Goal: Task Accomplishment & Management: Manage account settings

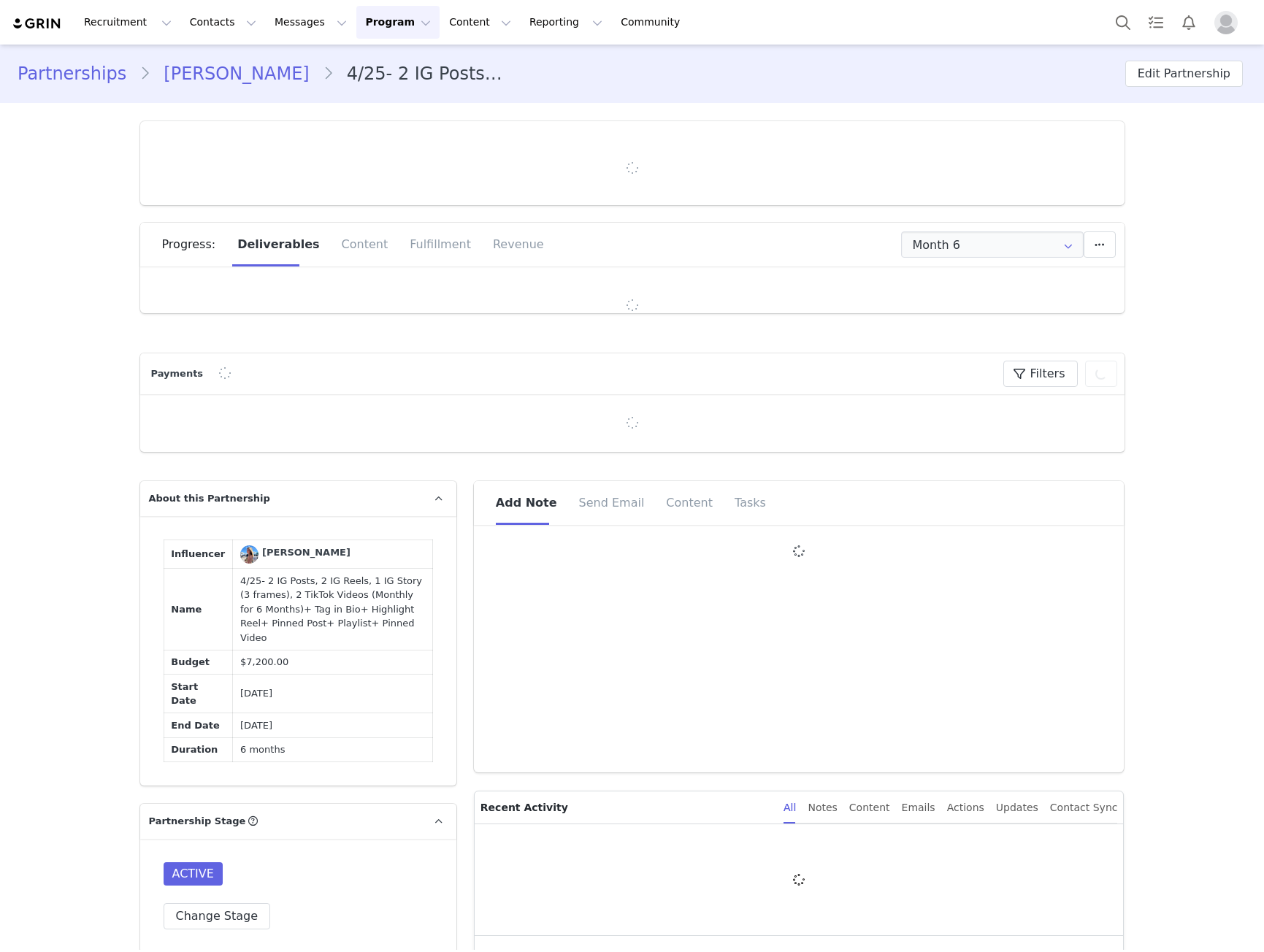
type input "+33 ([GEOGRAPHIC_DATA])"
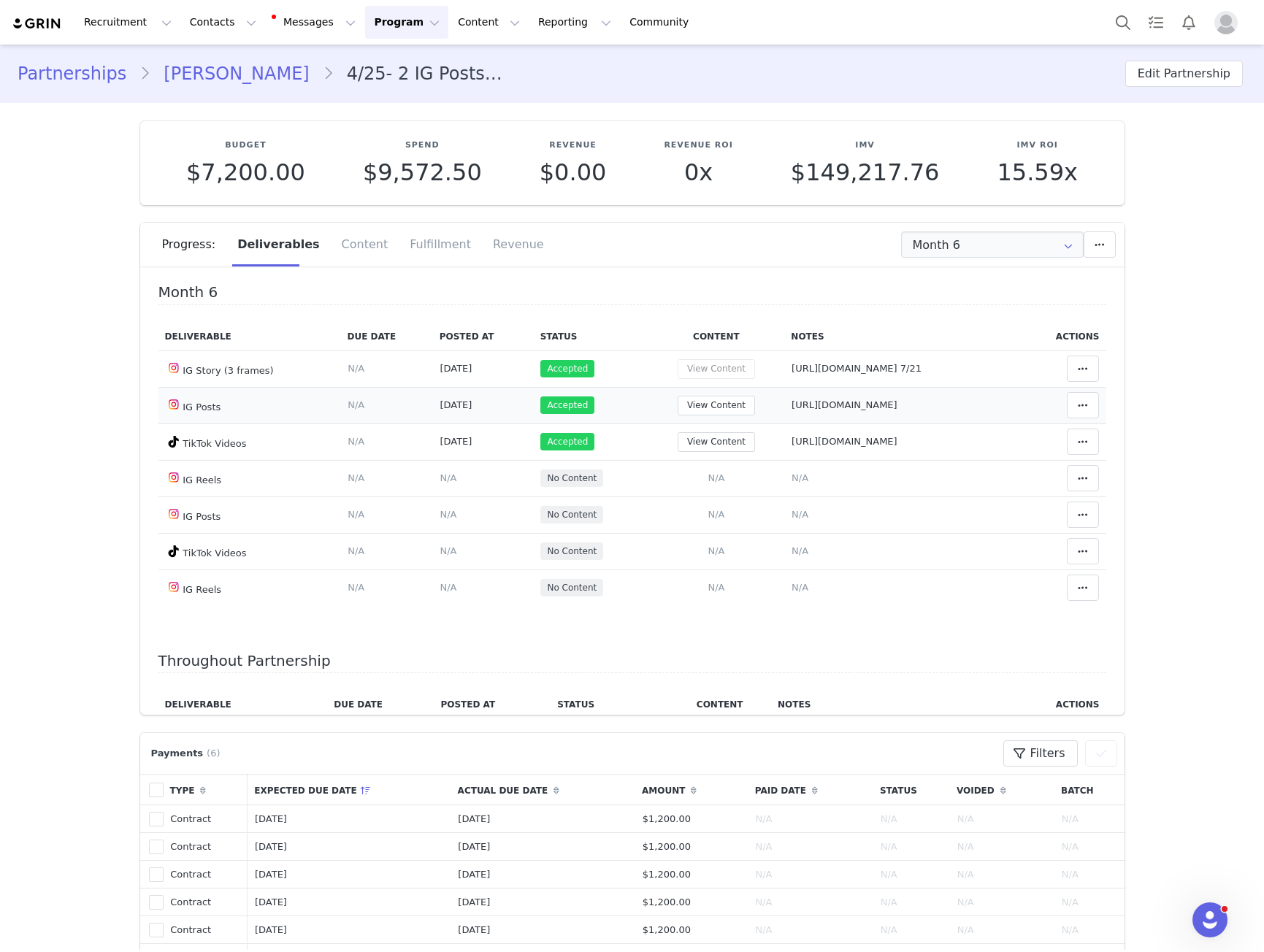
click at [794, 405] on span "https://www.instagram.com/p/DPCpCcvjOf1/" at bounding box center [844, 405] width 106 height 11
type textarea "https://www.instagram.com/p/DPCpCcvjOf1/"
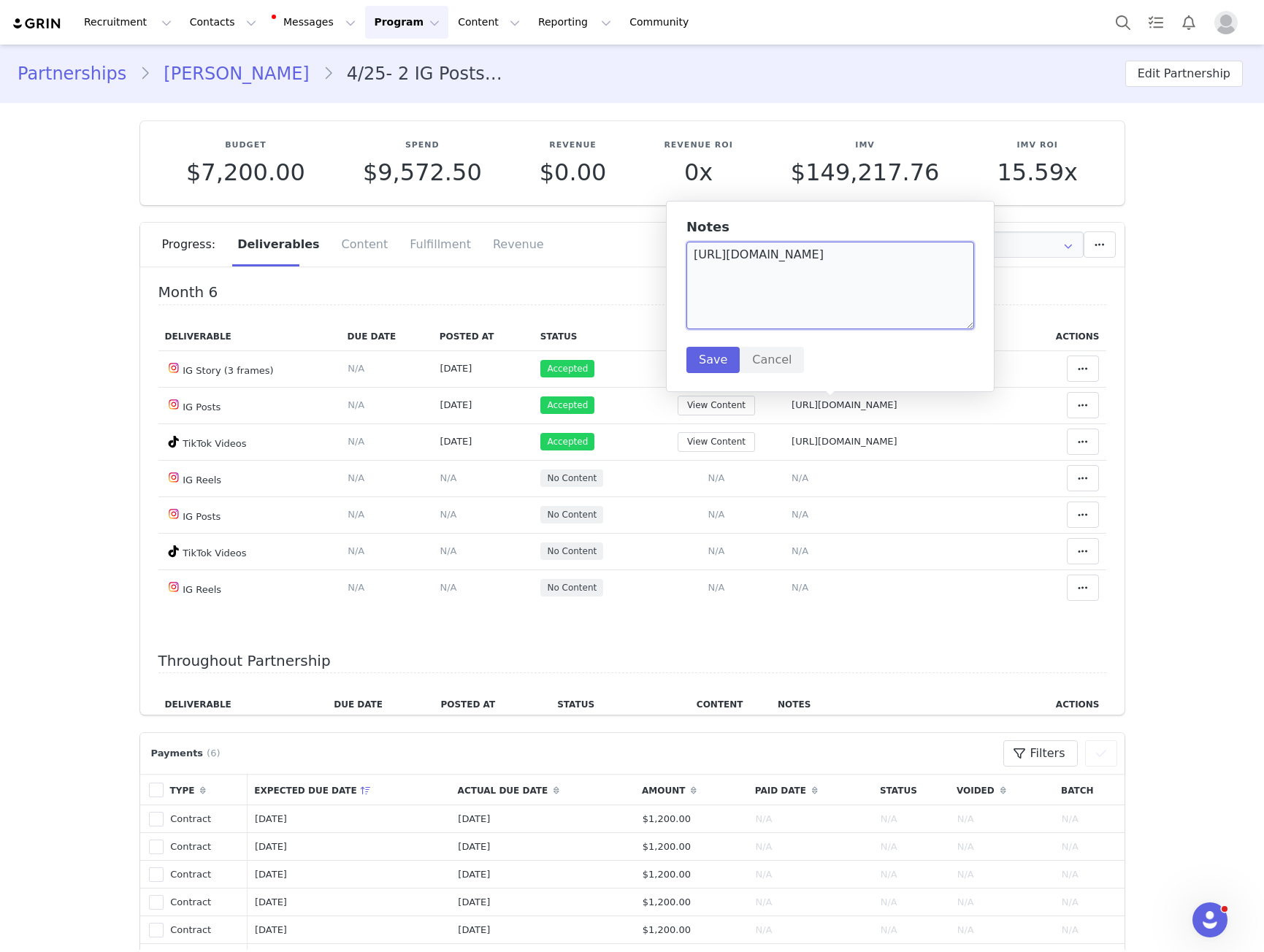
click at [794, 300] on textarea "https://www.instagram.com/p/DPCpCcvjOf1/" at bounding box center [830, 285] width 288 height 88
click at [784, 460] on td "Notes Save Cancel https://www.tiktok.com/@yonate/video/7554740122235702550?embe…" at bounding box center [903, 442] width 237 height 37
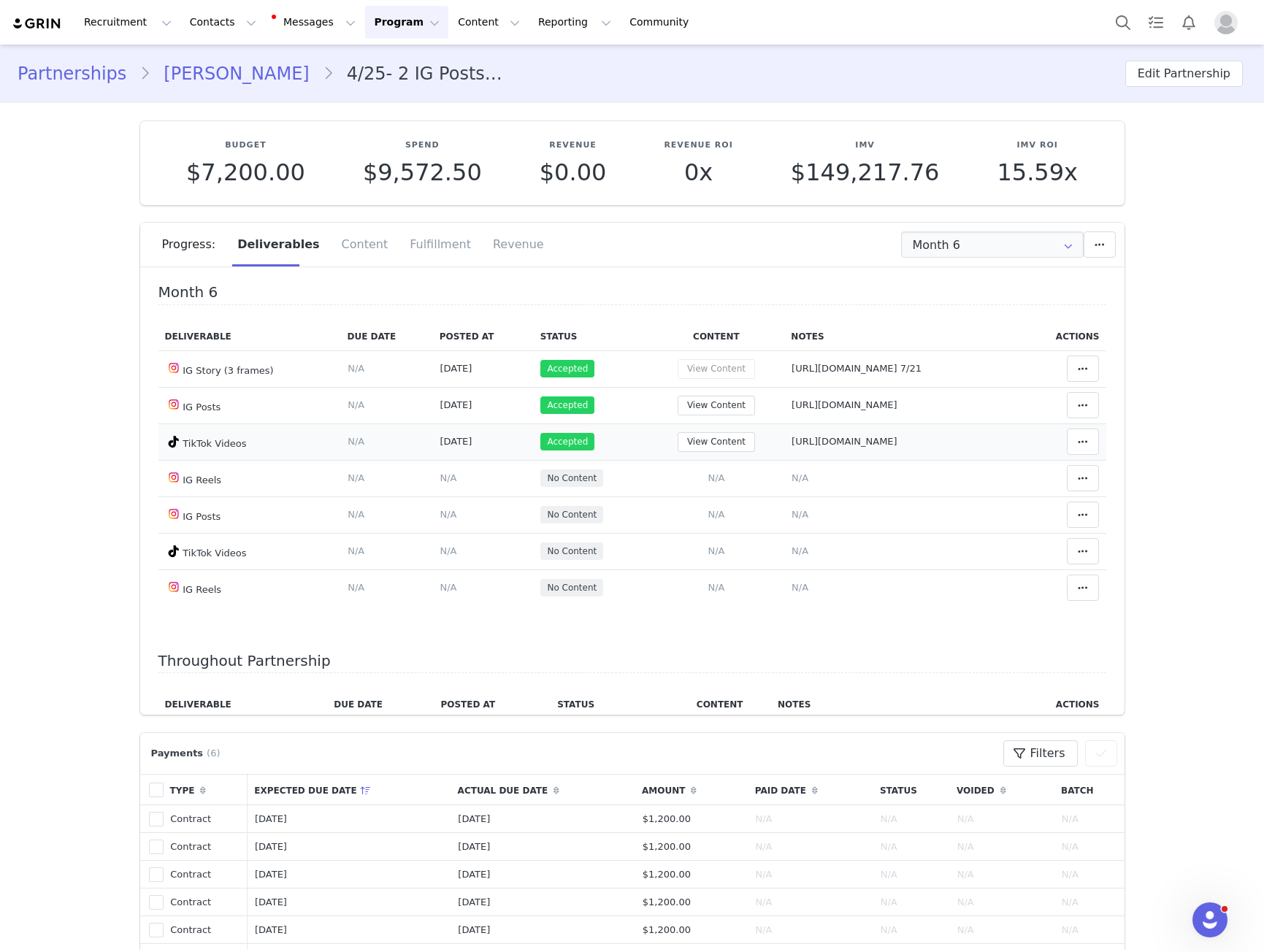
click at [792, 441] on span "https://www.tiktok.com/@yonate/video/7554740122235702550?embed_source=" at bounding box center [844, 441] width 106 height 11
type textarea "https://www.tiktok.com/@yonate/video/7554740122235702550?embed_source="
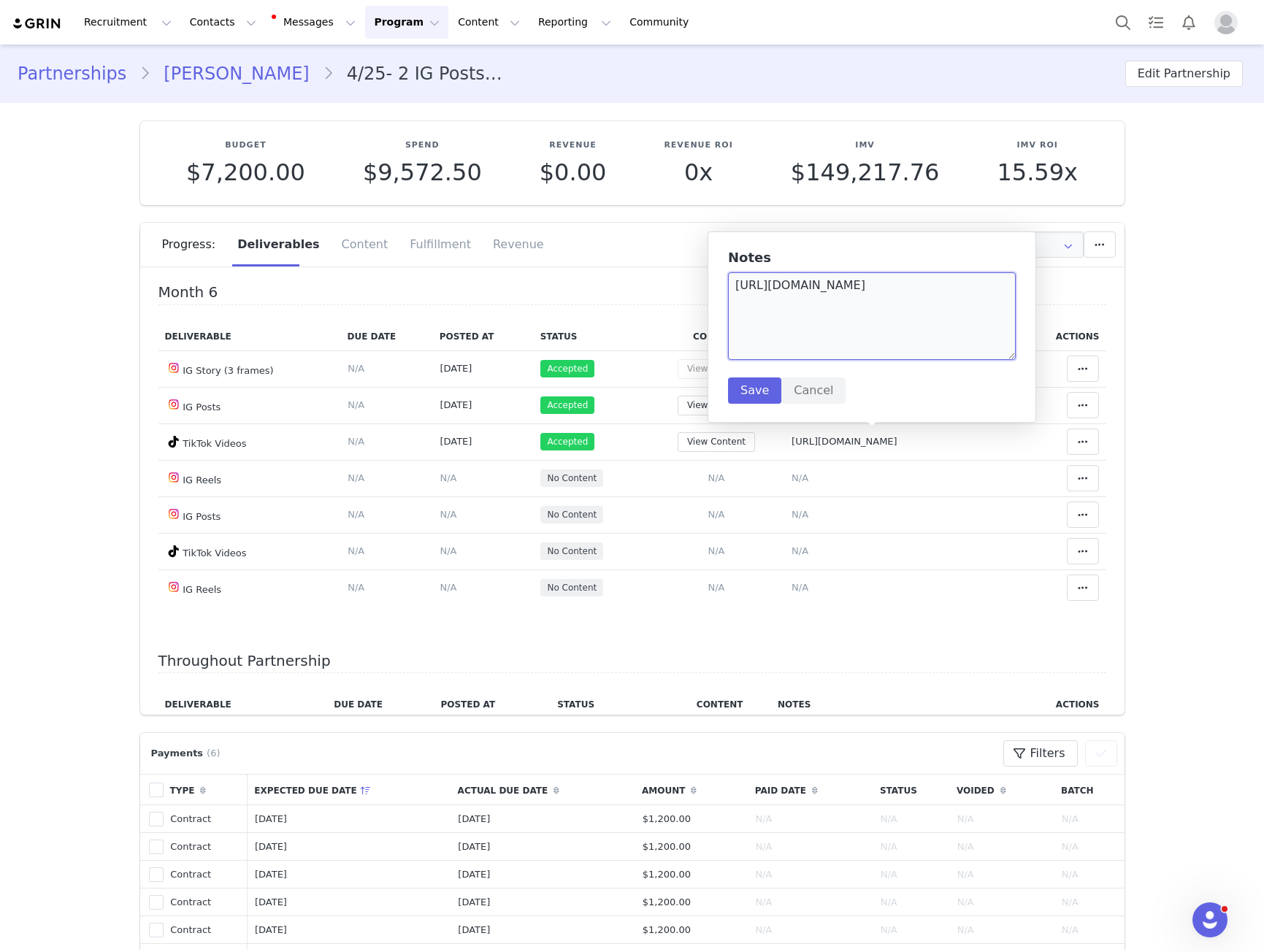
click at [769, 315] on textarea "https://www.tiktok.com/@yonate/video/7554740122235702550?embed_source=" at bounding box center [871, 315] width 288 height 88
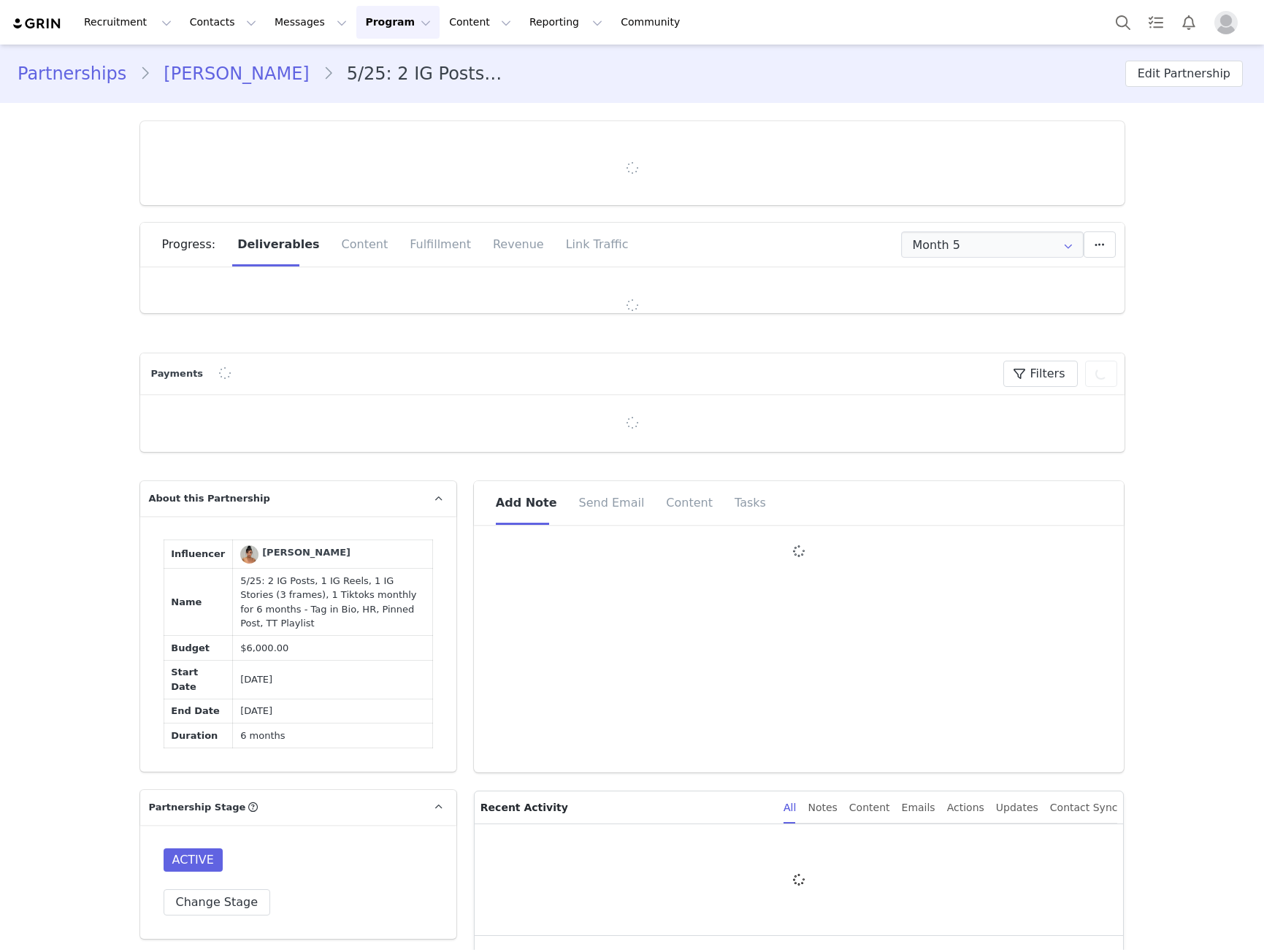
type input "+1 ([GEOGRAPHIC_DATA])"
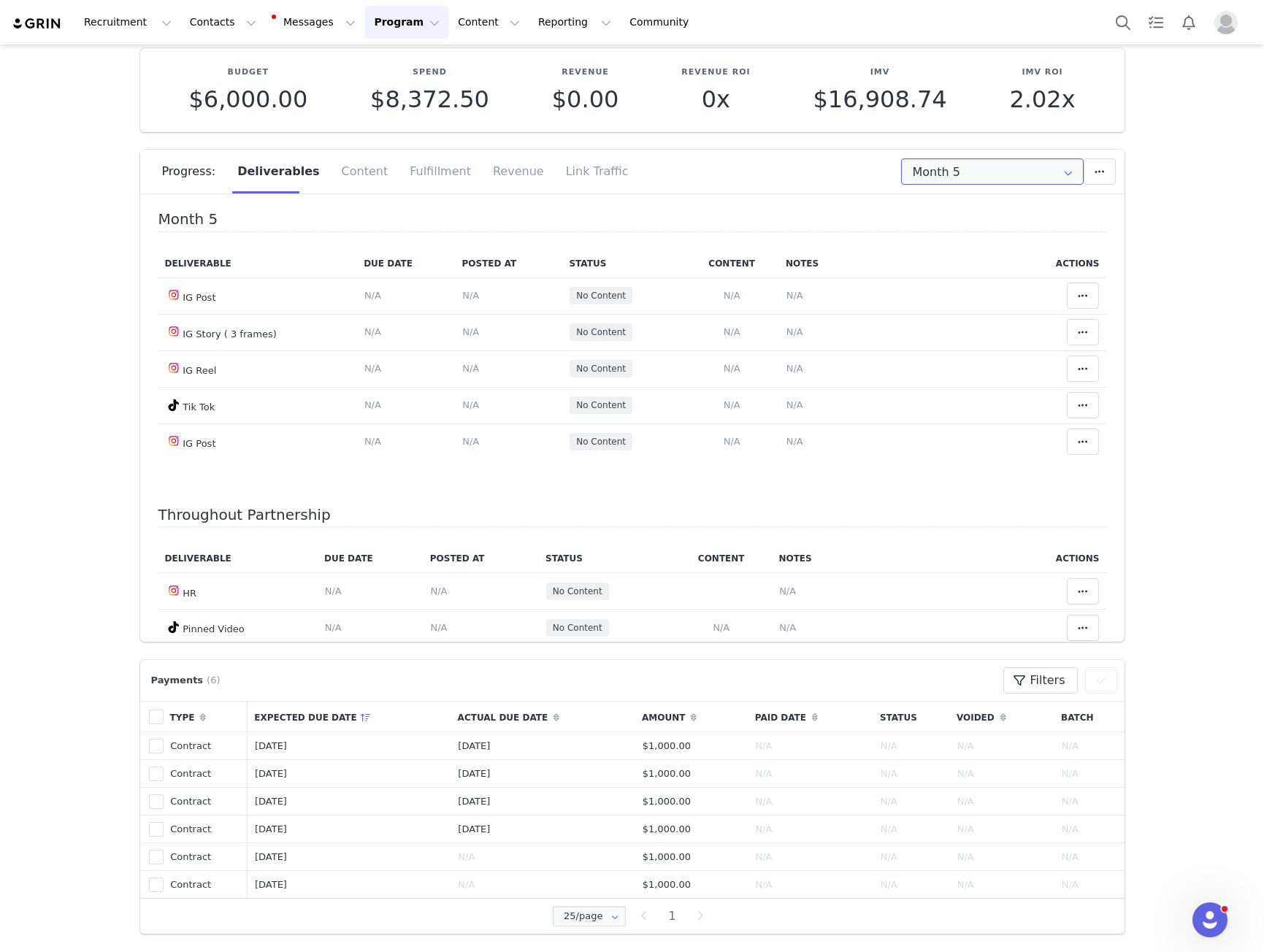
click at [979, 181] on input "Month 5" at bounding box center [992, 172] width 183 height 27
click at [1002, 290] on span "[DATE] - [DATE]" at bounding box center [1033, 285] width 79 height 25
type input "Month 4"
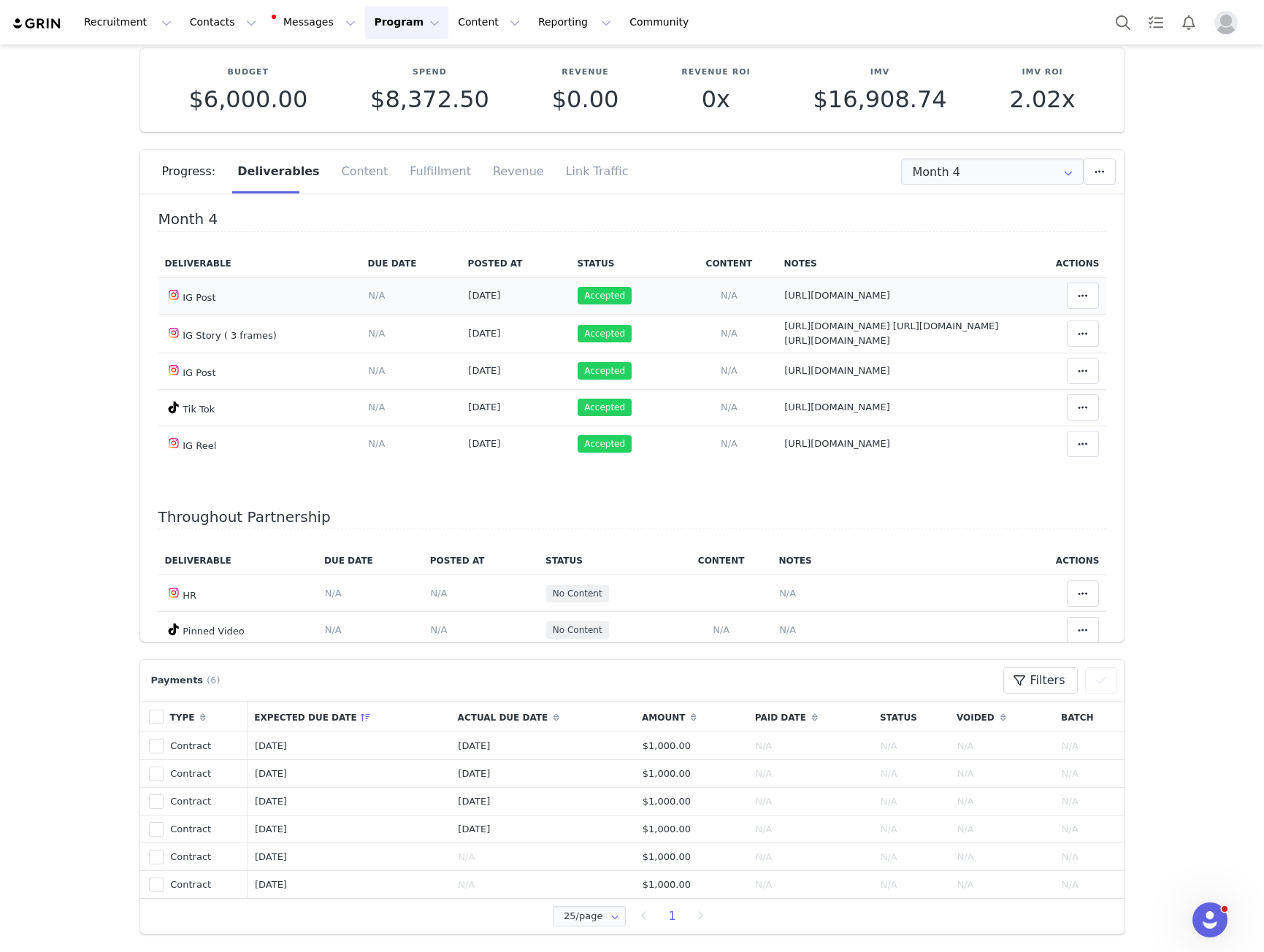
click at [789, 295] on span "[URL][DOMAIN_NAME]" at bounding box center [837, 295] width 106 height 11
type textarea "[URL][DOMAIN_NAME]"
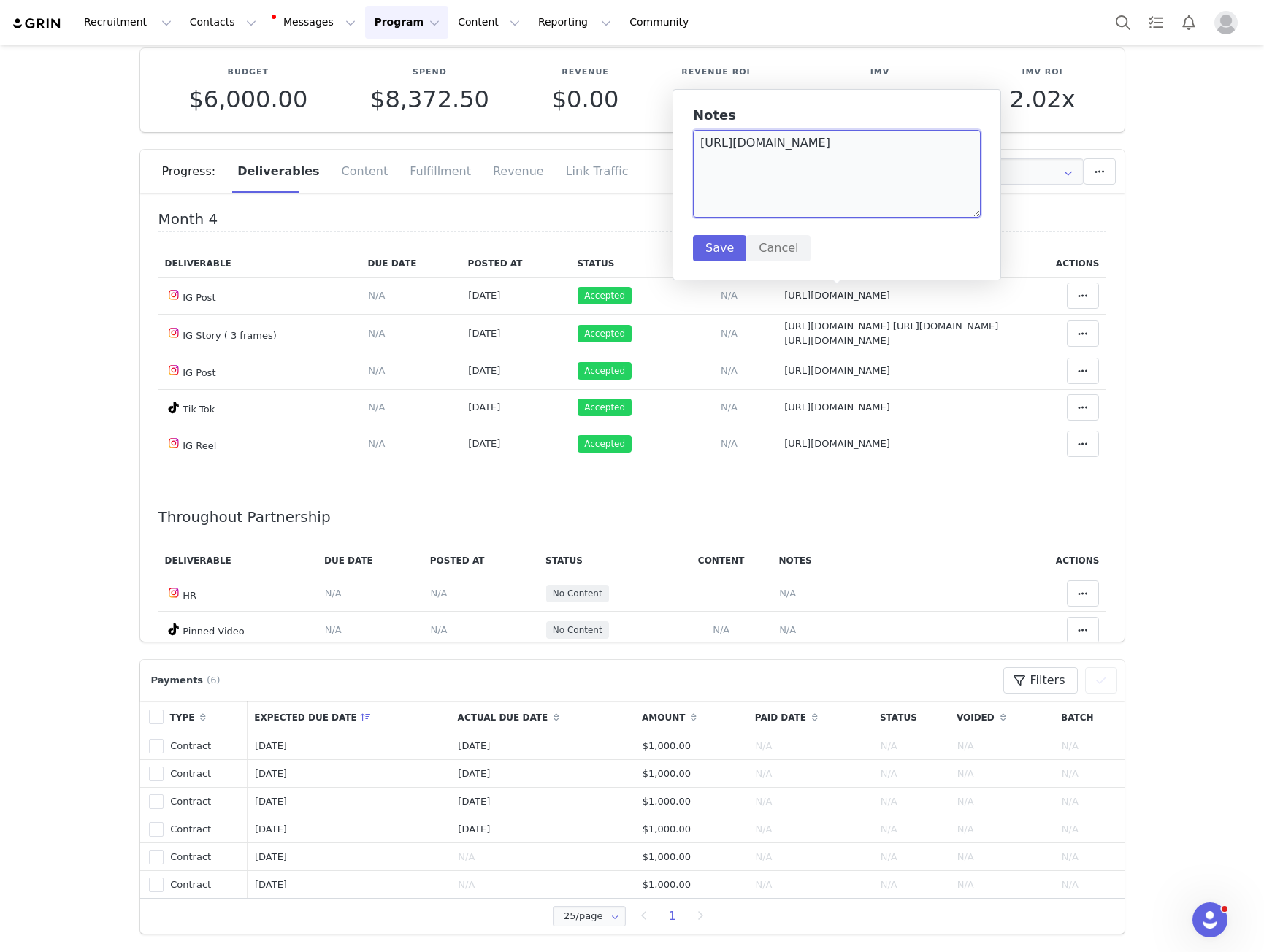
click at [793, 212] on textarea "[URL][DOMAIN_NAME]" at bounding box center [836, 174] width 288 height 88
click at [793, 211] on textarea "[URL][DOMAIN_NAME]" at bounding box center [836, 174] width 288 height 88
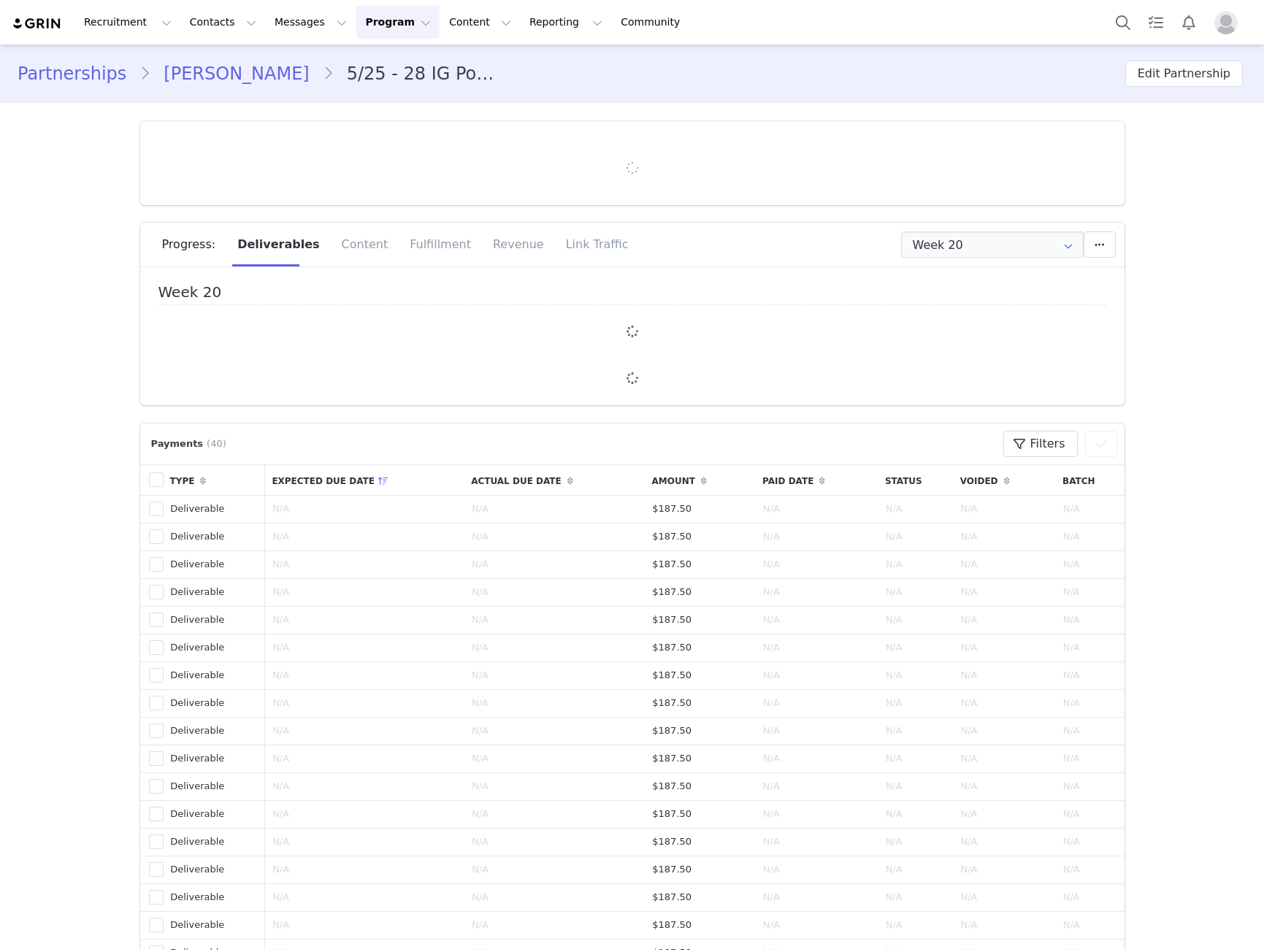
type input "+1 ([GEOGRAPHIC_DATA])"
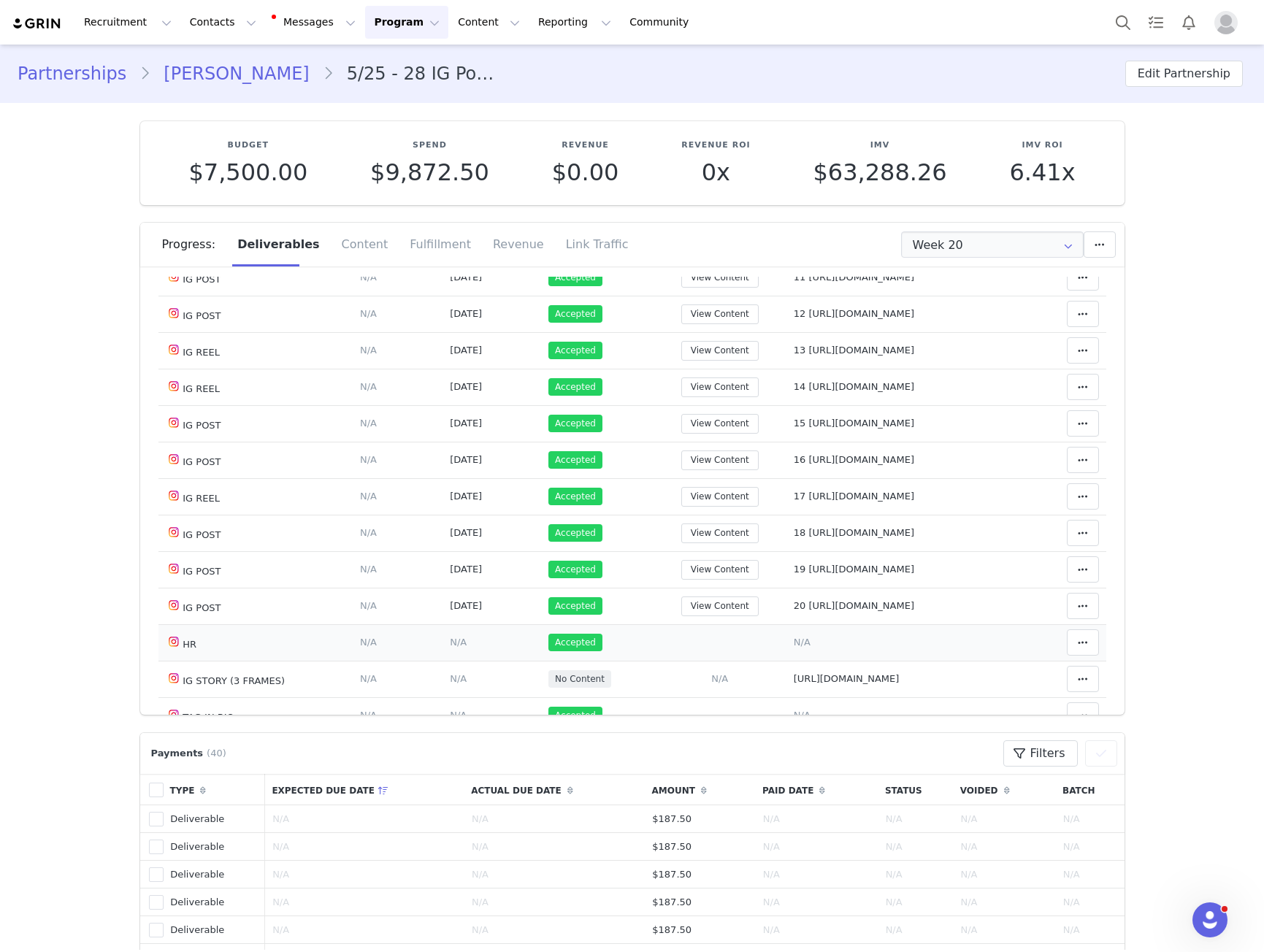
scroll to position [511, 0]
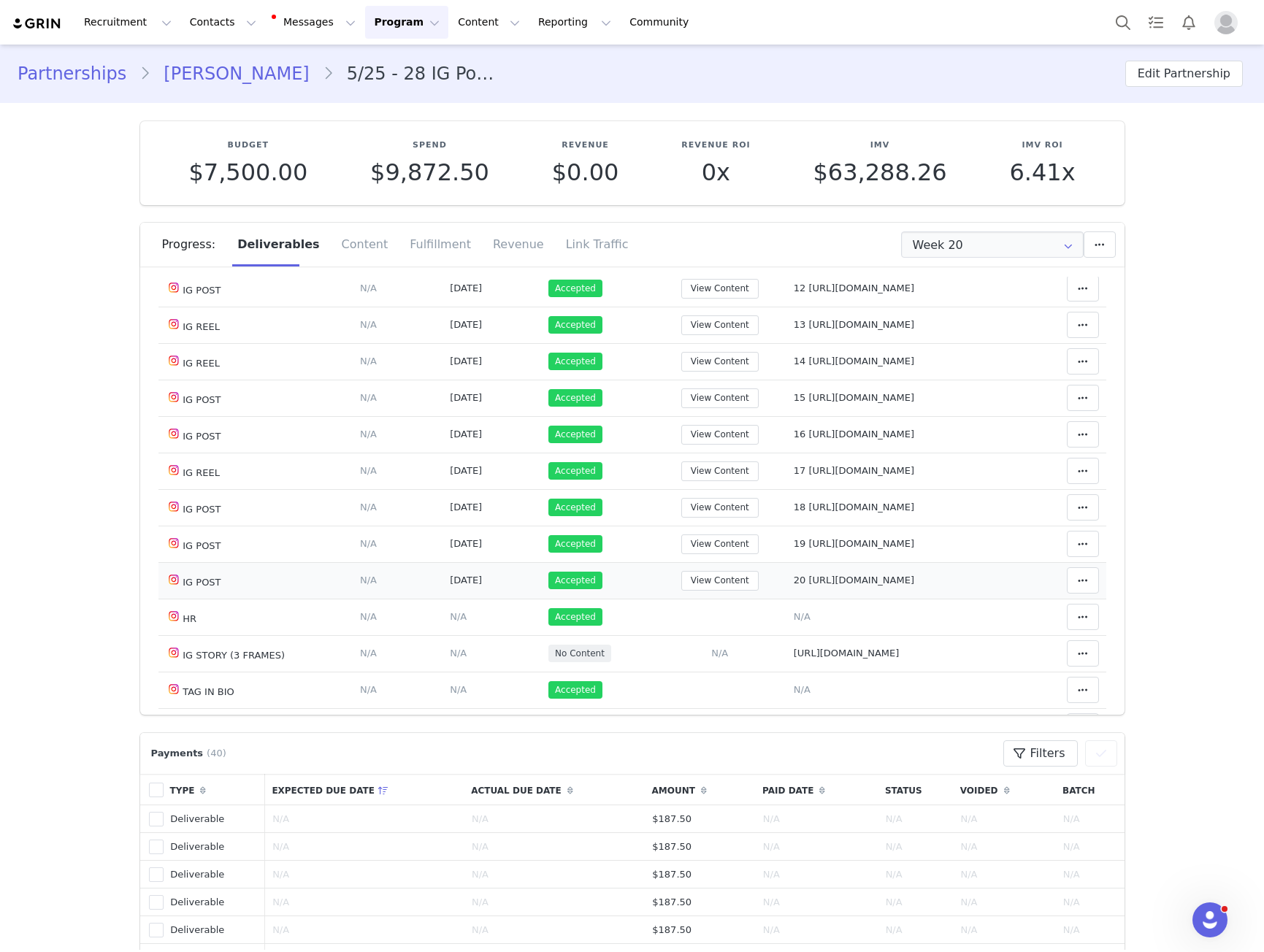
click at [849, 586] on span "20 https://www.instagram.com/p/DO6QU0TjVpz/" at bounding box center [854, 580] width 120 height 11
type textarea "20 https://www.instagram.com/p/DO6QU0TjVpz/"
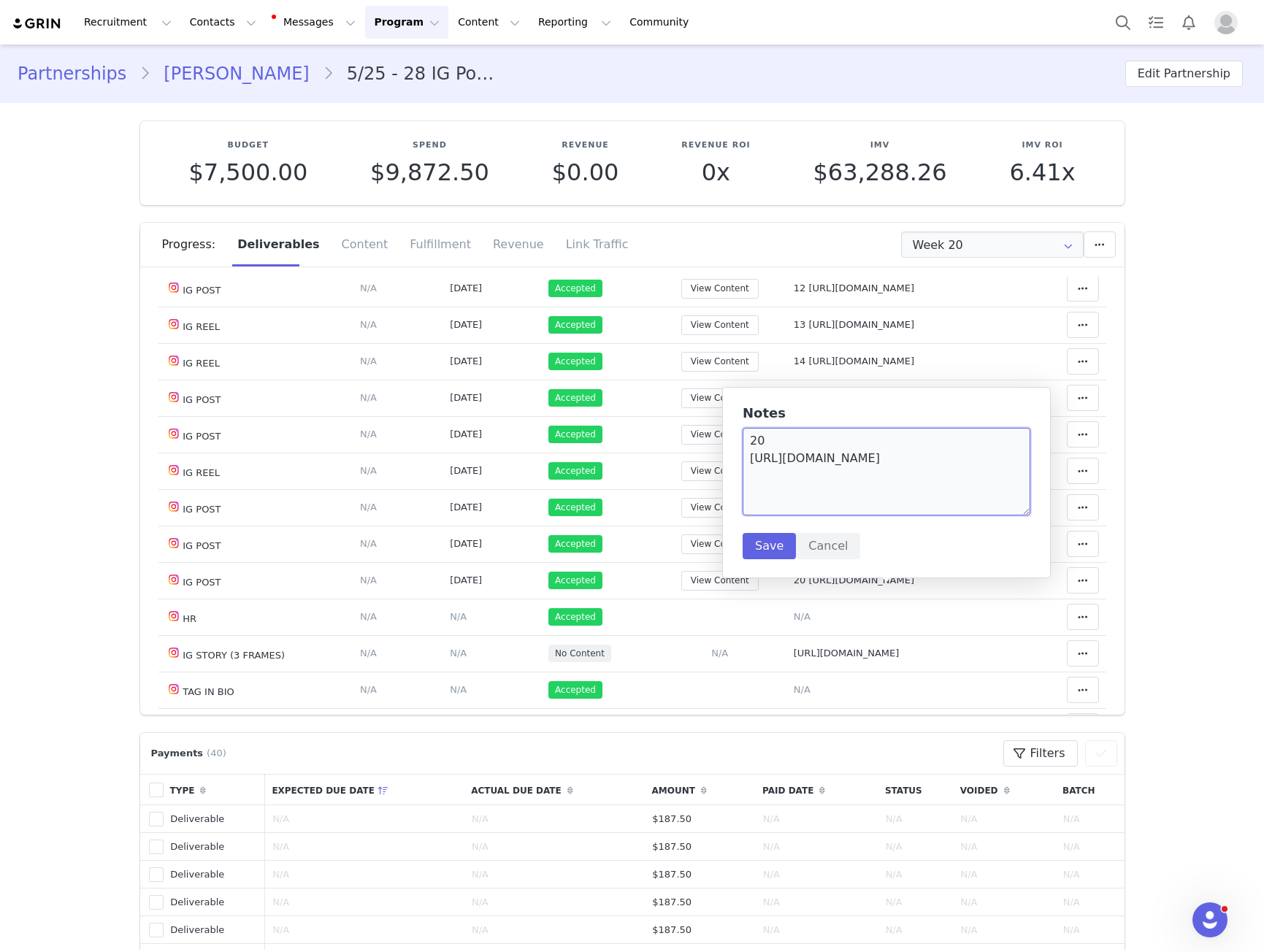
click at [770, 451] on textarea "20 https://www.instagram.com/p/DO6QU0TjVpz/" at bounding box center [886, 471] width 288 height 88
click at [770, 451] on textarea "20 https://www.instagram.com/p/DO6QU0TjVpz/" at bounding box center [886, 471] width 288 height 88
click at [353, 328] on td "Deliverable Due Date Set the date you expect this content to go live. Save Canc…" at bounding box center [398, 325] width 90 height 37
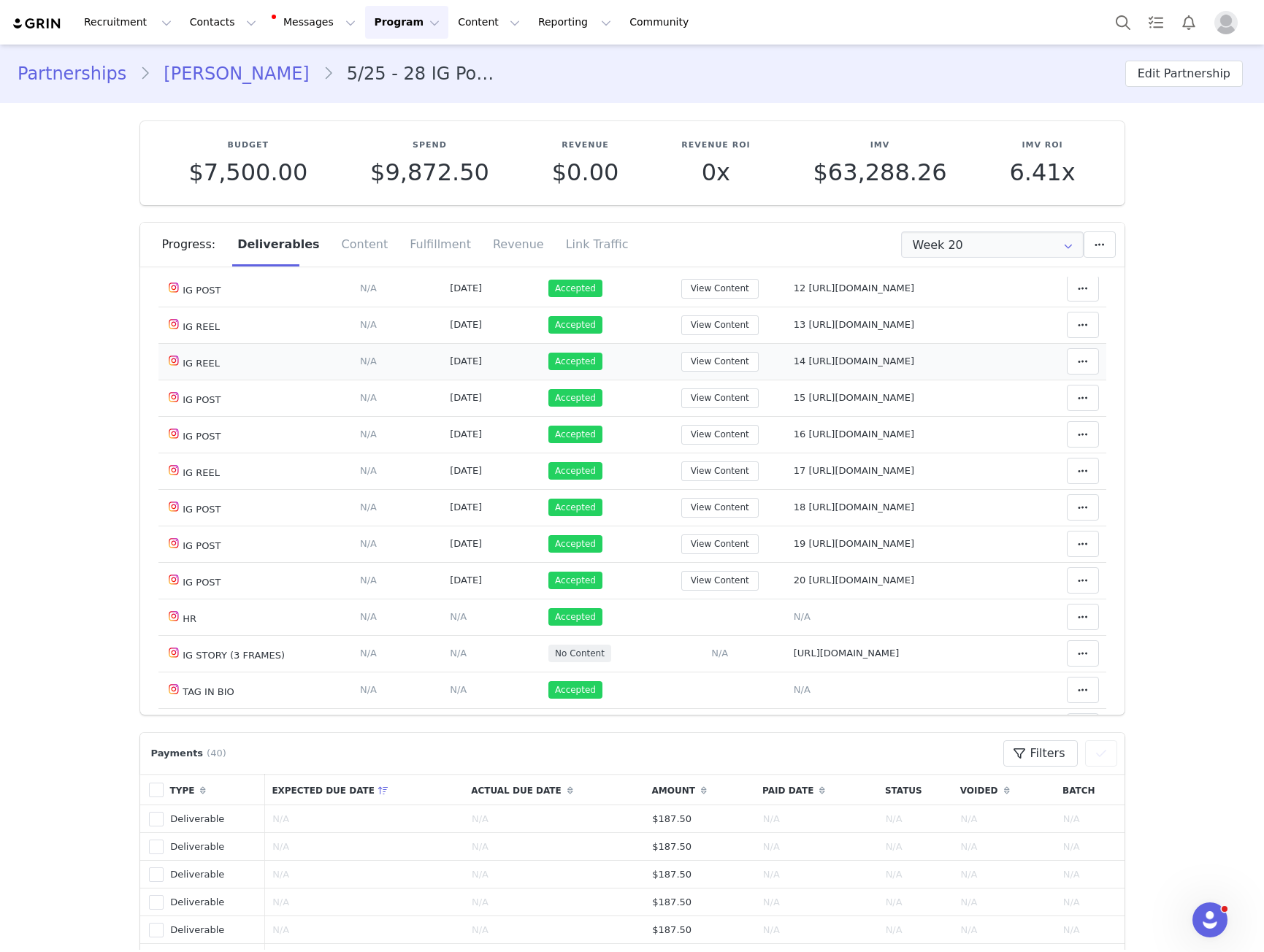
click at [878, 366] on span "14 https://www.instagram.com/reel/DNsrpcJWlEp/" at bounding box center [854, 360] width 120 height 11
type textarea "14 https://www.instagram.com/reel/DNsrpcJWlEp/"
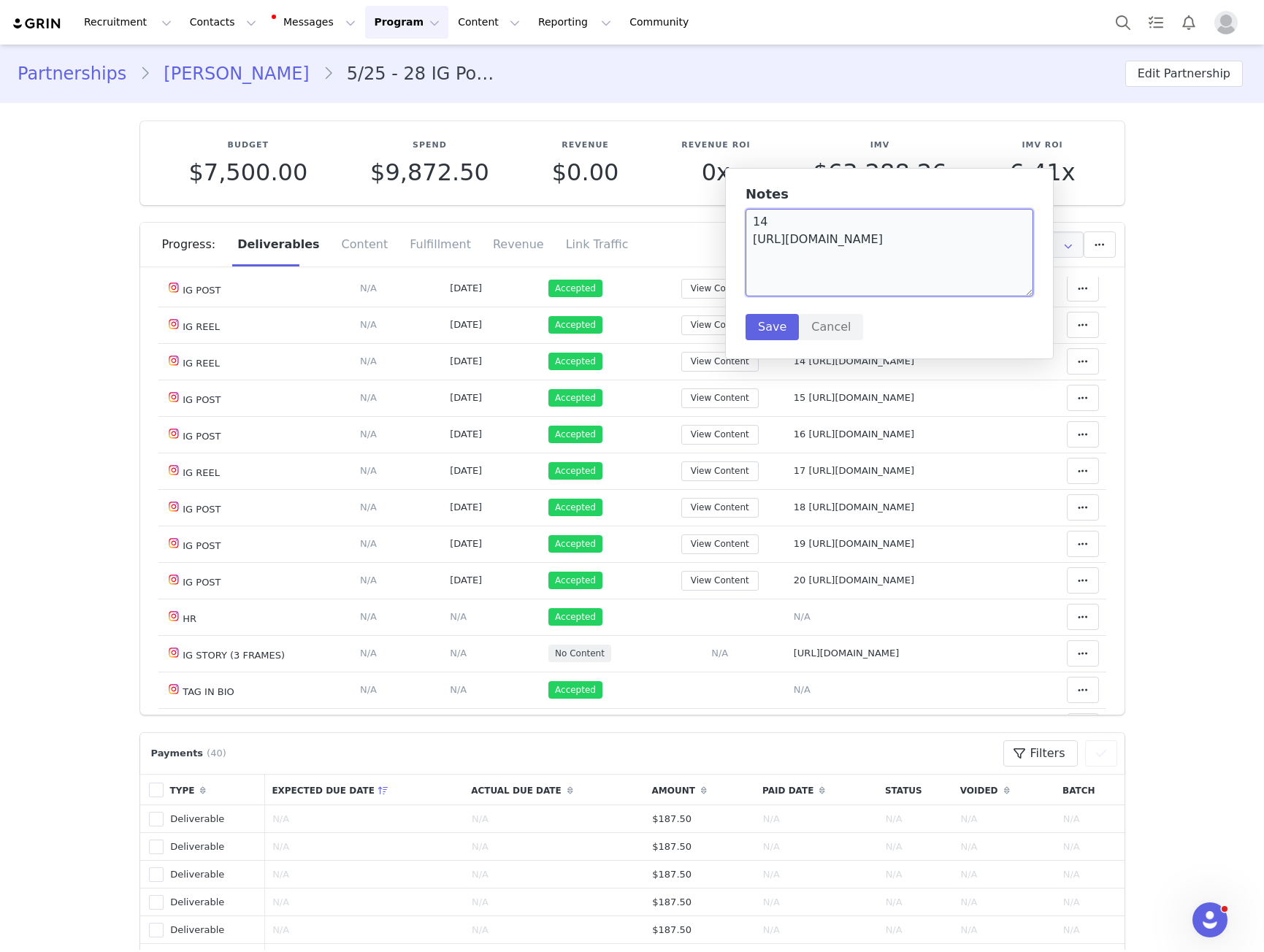
click at [815, 243] on textarea "14 https://www.instagram.com/reel/DNsrpcJWlEp/" at bounding box center [889, 252] width 288 height 88
drag, startPoint x: 815, startPoint y: 243, endPoint x: 844, endPoint y: 283, distance: 49.4
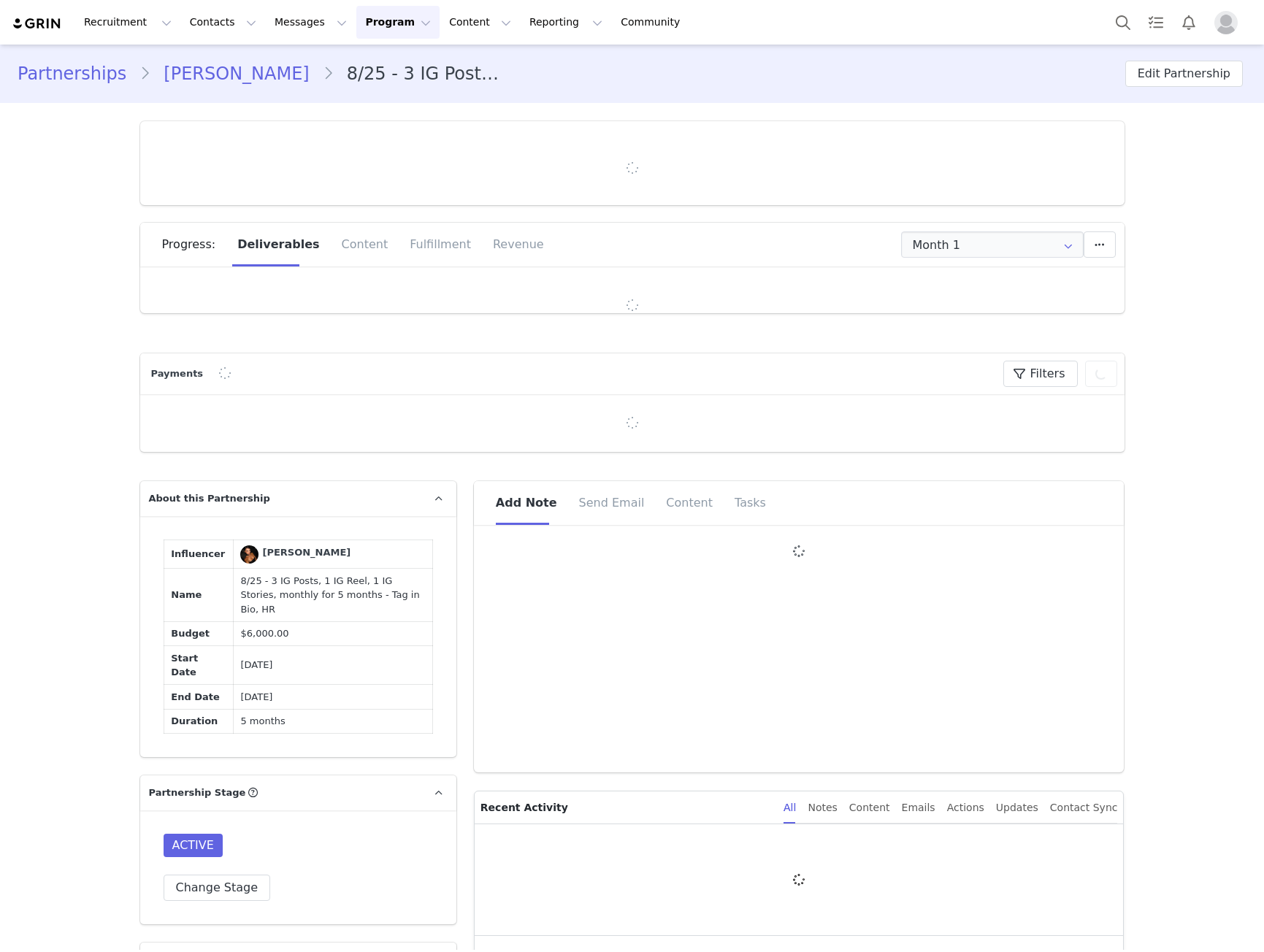
type input "+39 ([GEOGRAPHIC_DATA])"
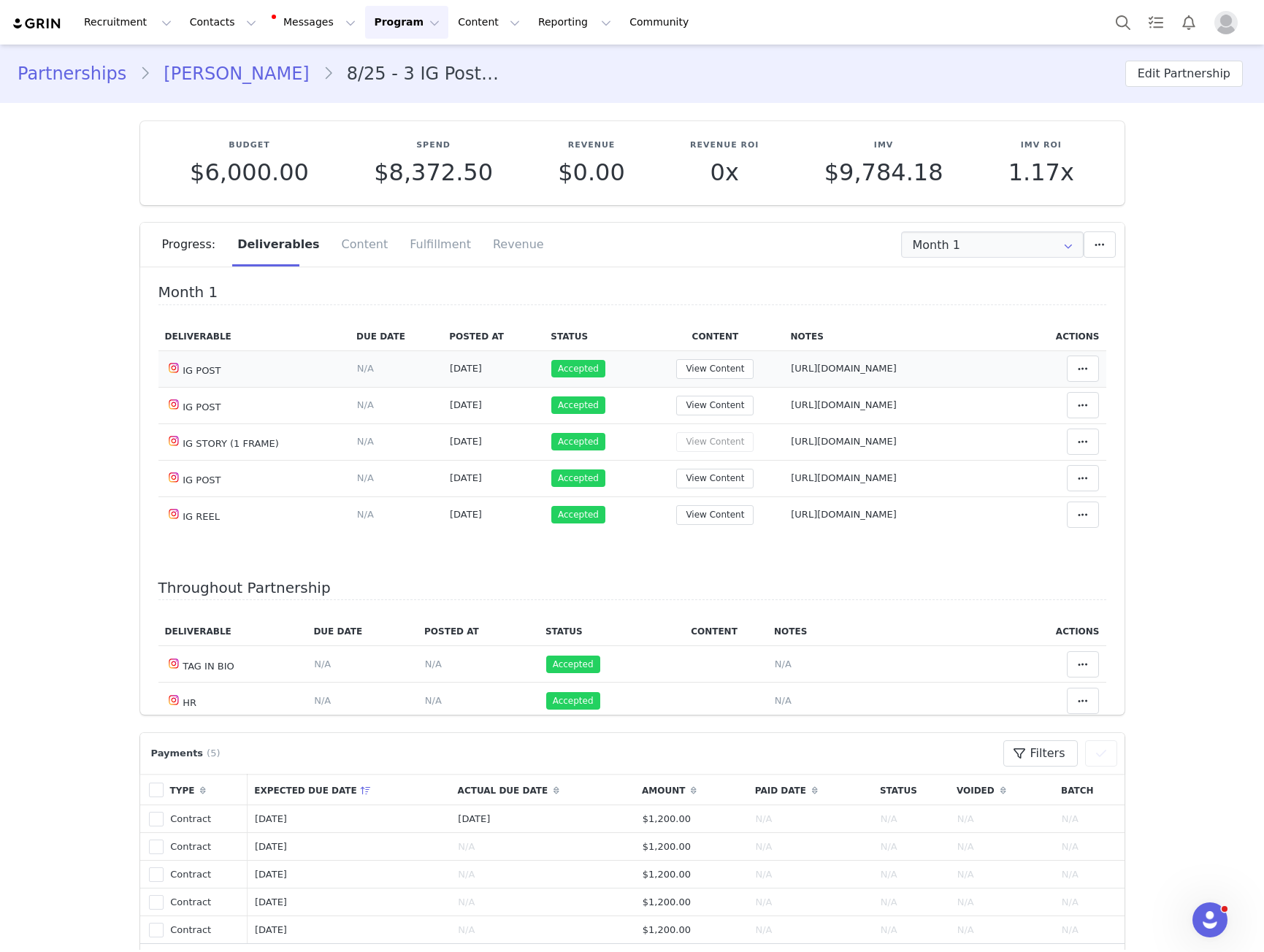
click at [829, 374] on span "https://www.instagram.com/p/DOhEb89DQEg/" at bounding box center [844, 368] width 106 height 11
type textarea "https://www.instagram.com/p/DOhEb89DQEg/"
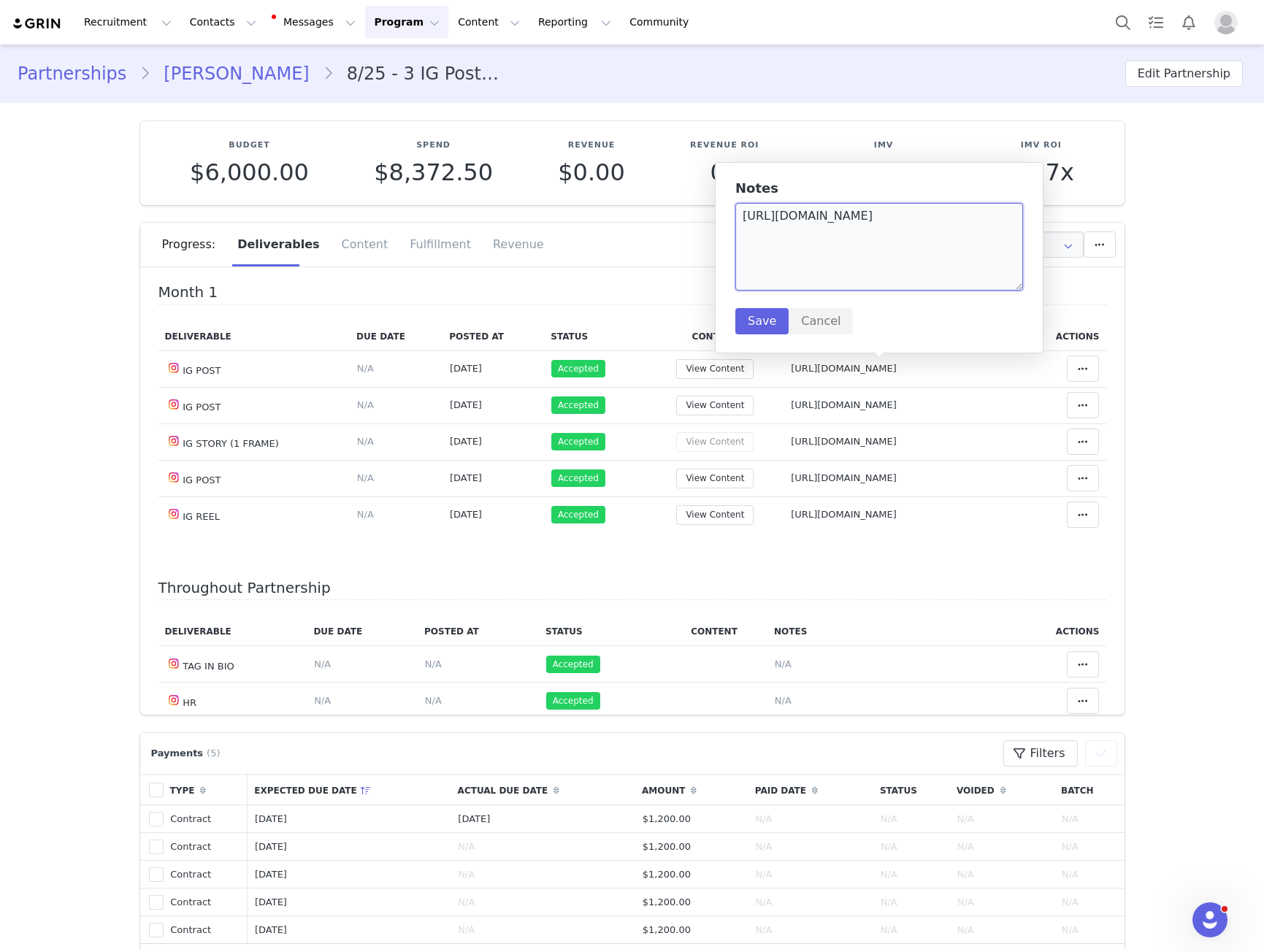
click at [850, 237] on textarea "https://www.instagram.com/p/DOhEb89DQEg/" at bounding box center [879, 246] width 288 height 88
click at [897, 400] on span "https://www.instagram.com/p/DOwR8IhDdX5/" at bounding box center [844, 405] width 106 height 11
type textarea "https://www.instagram.com/p/DOwR8IhDdX5/"
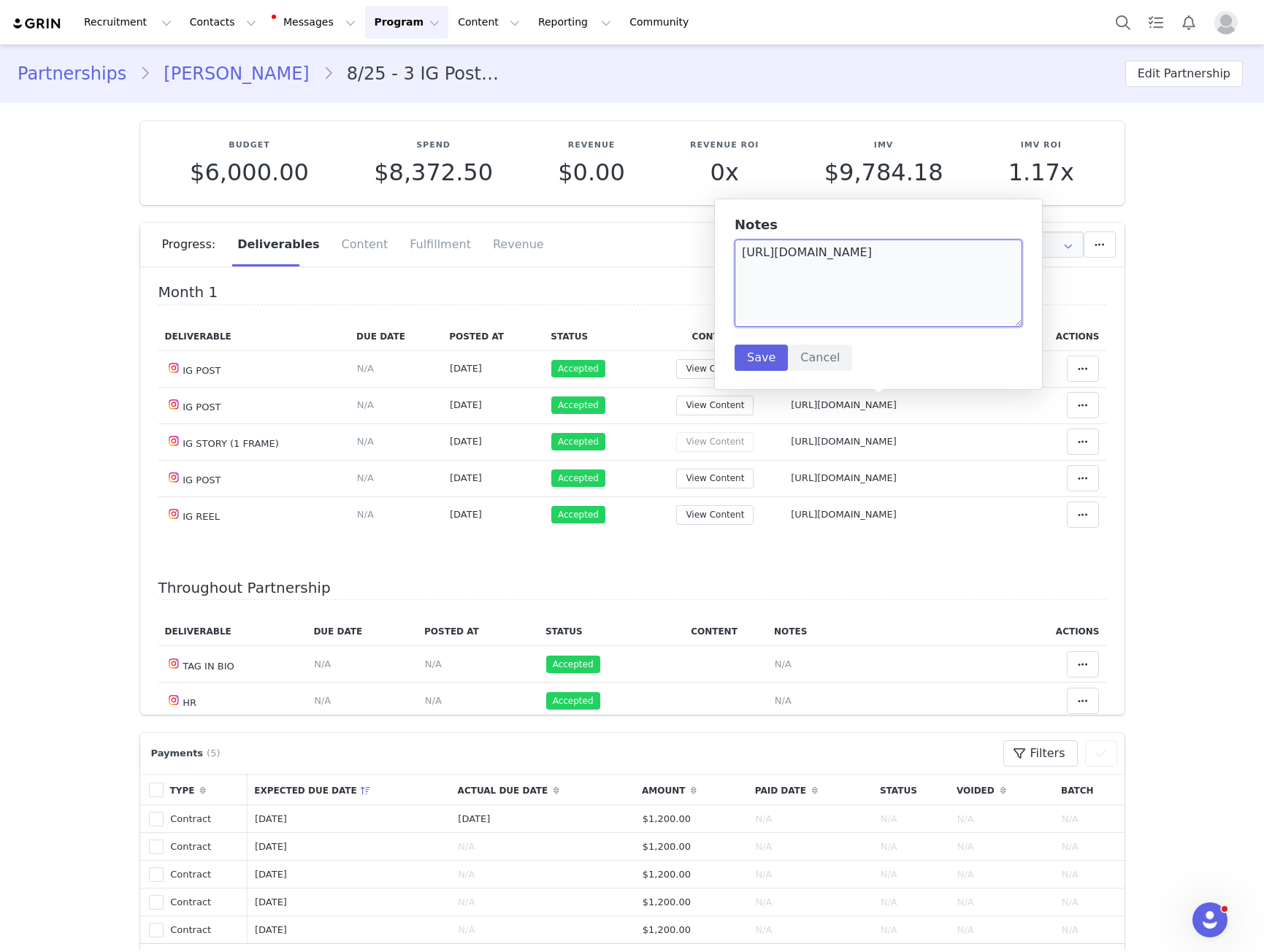
click at [925, 303] on textarea "https://www.instagram.com/p/DOwR8IhDdX5/" at bounding box center [878, 283] width 288 height 88
click at [824, 467] on td "Notes Save Cancel https://www.instagram.com/p/DO4ClUVDQvX/" at bounding box center [903, 478] width 237 height 37
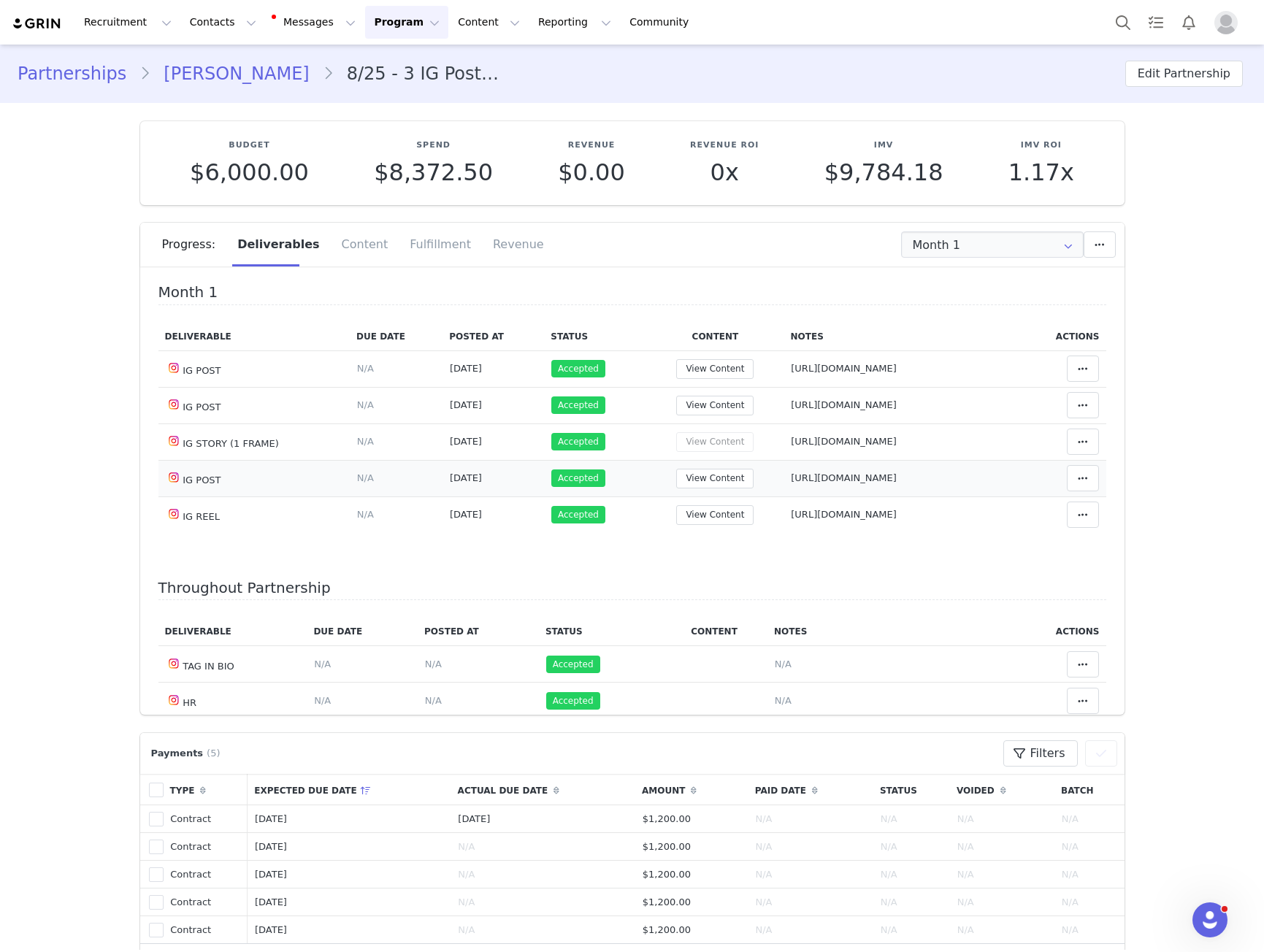
click at [827, 475] on span "https://www.instagram.com/p/DO4ClUVDQvX/" at bounding box center [844, 477] width 106 height 11
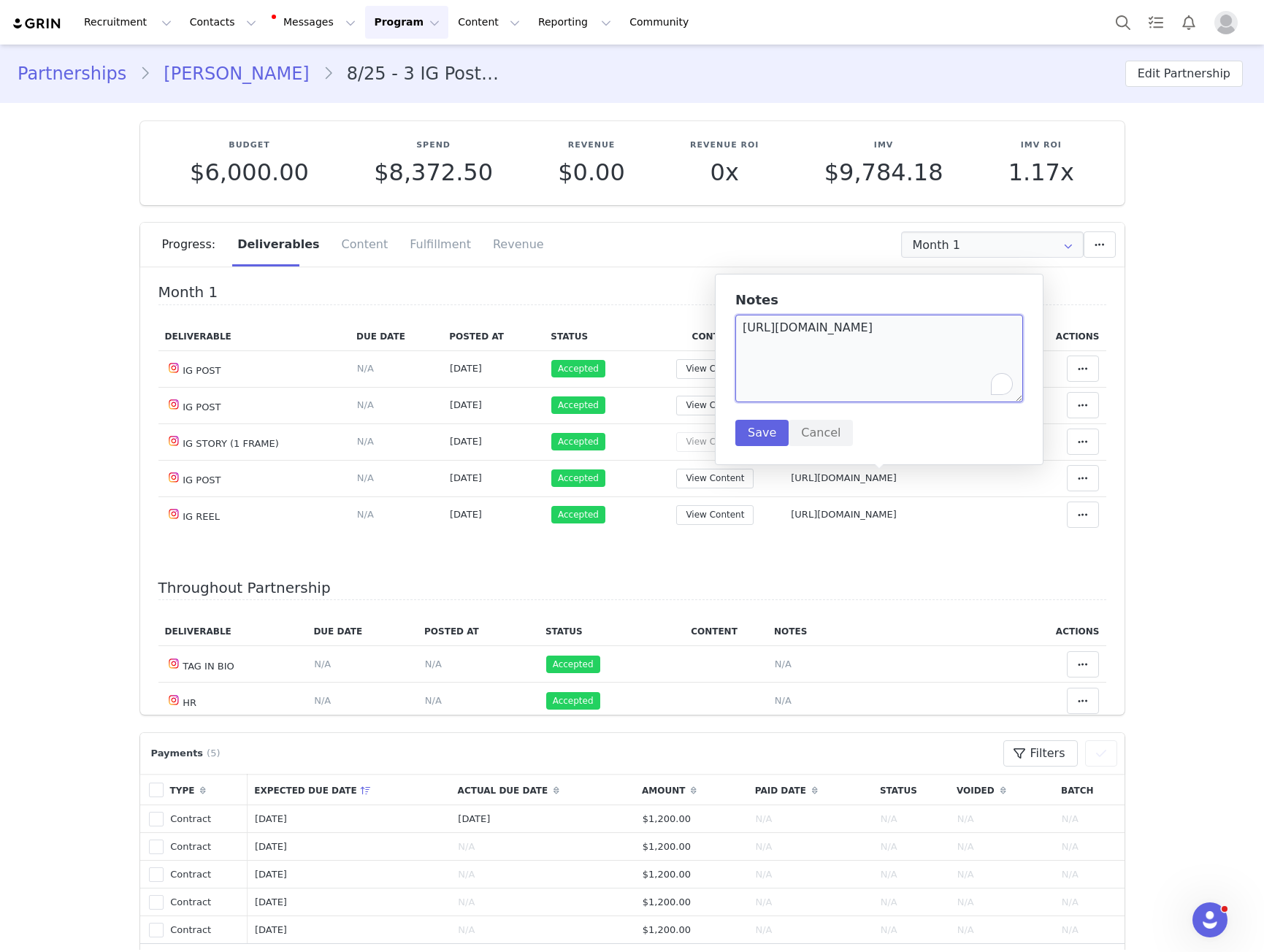
click at [833, 351] on textarea "https://www.instagram.com/p/DO4ClUVDQvX/" at bounding box center [879, 358] width 288 height 88
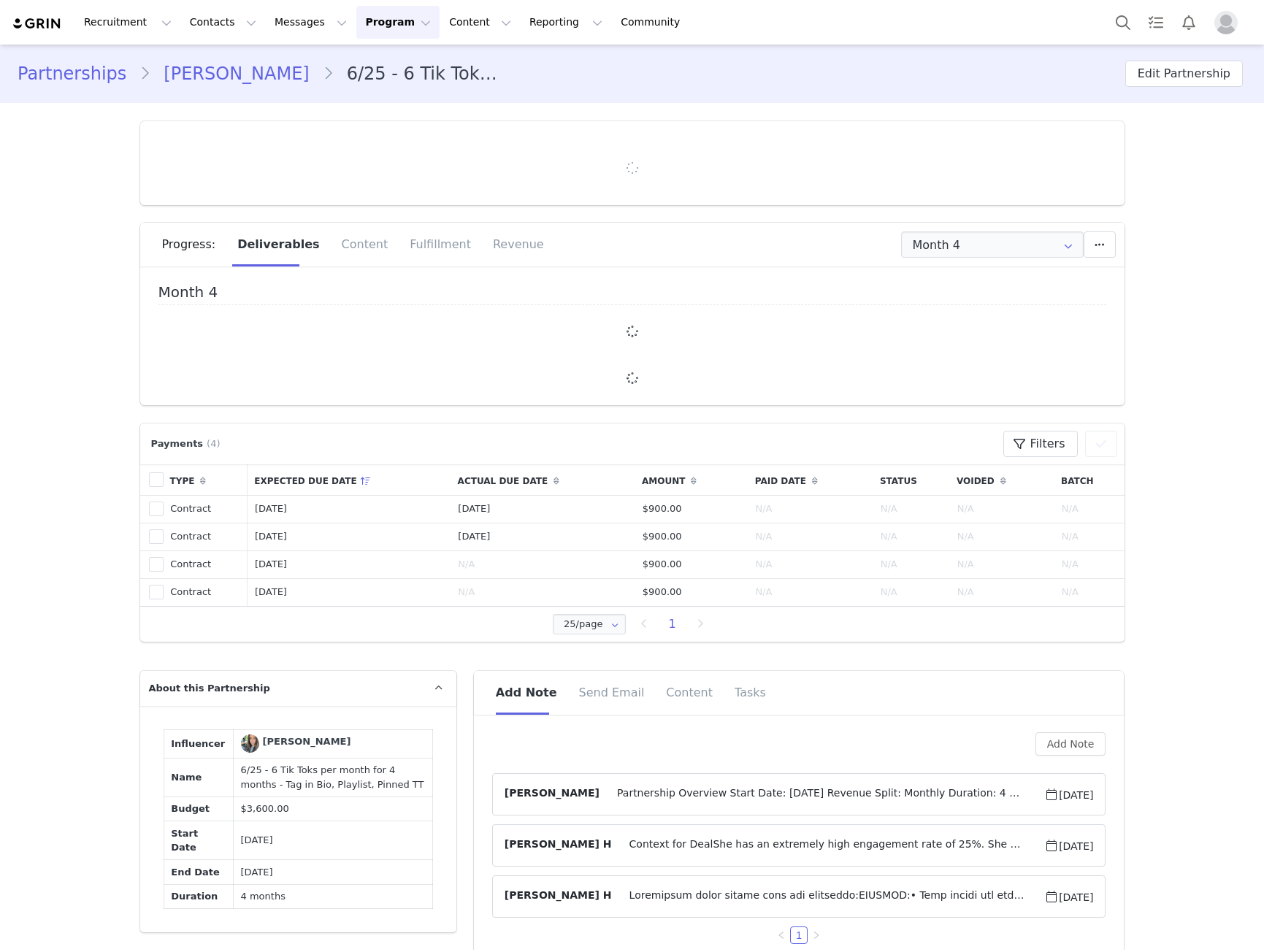
type input "+46 ([GEOGRAPHIC_DATA])"
